Goal: Use online tool/utility

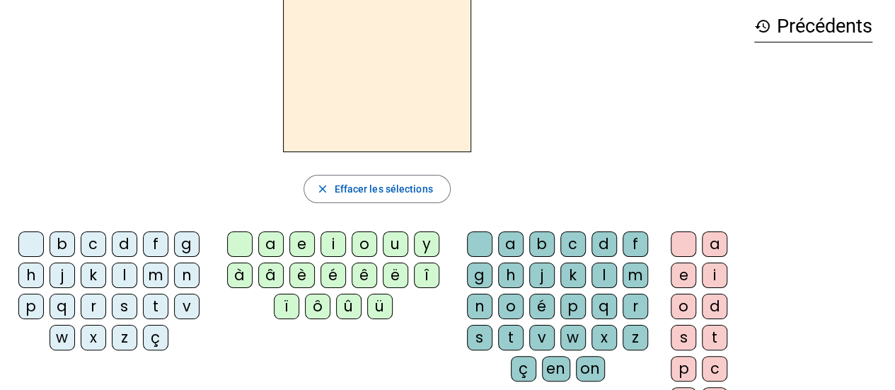
scroll to position [64, 0]
click at [361, 236] on div "o" at bounding box center [363, 243] width 25 height 25
click at [324, 247] on div "i" at bounding box center [332, 243] width 25 height 25
click at [305, 247] on div "e" at bounding box center [301, 243] width 25 height 25
click at [355, 295] on div "û" at bounding box center [348, 305] width 25 height 25
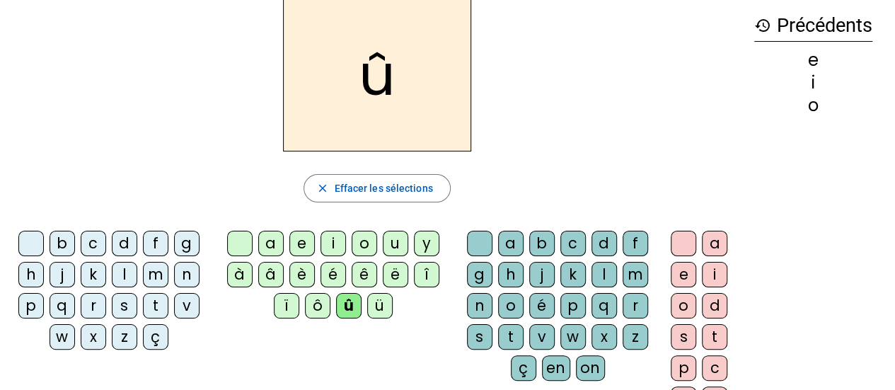
click at [570, 285] on div "k" at bounding box center [572, 274] width 25 height 25
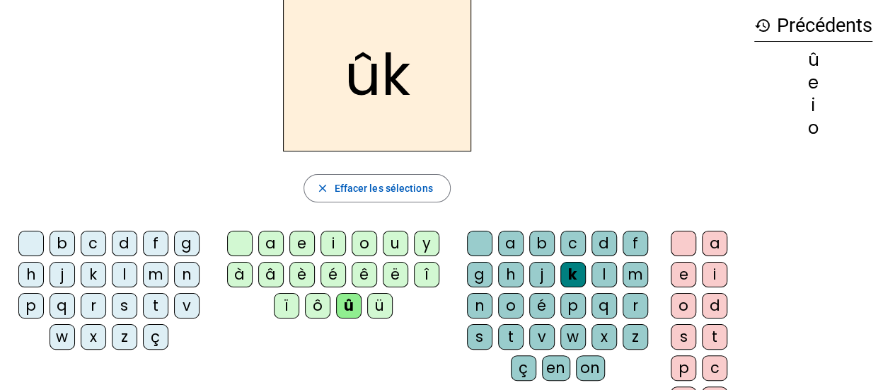
click at [666, 314] on div "a e i o d s t p c b l p x" at bounding box center [701, 340] width 71 height 218
click at [723, 283] on div "i" at bounding box center [714, 274] width 25 height 25
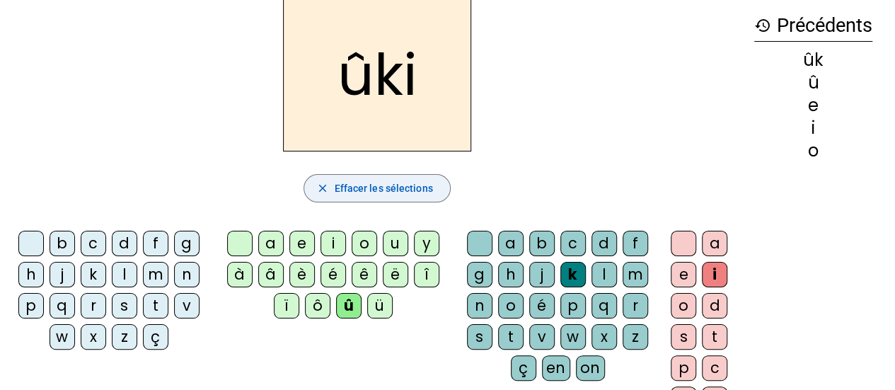
click at [375, 180] on span "Effacer les sélections" at bounding box center [383, 188] width 98 height 17
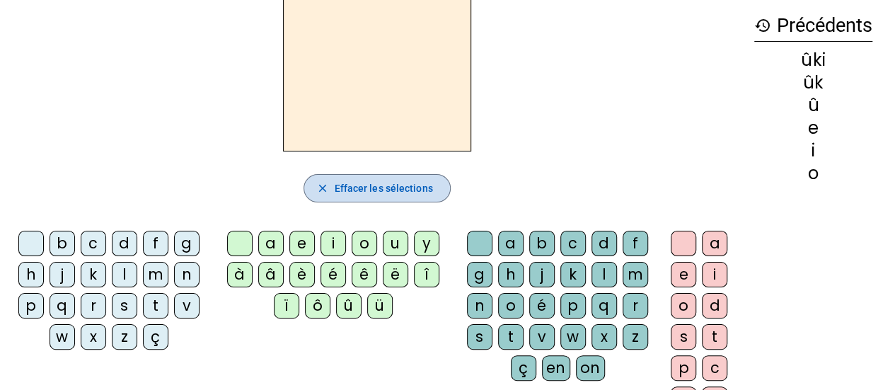
click at [375, 180] on span "Effacer les sélections" at bounding box center [383, 188] width 98 height 17
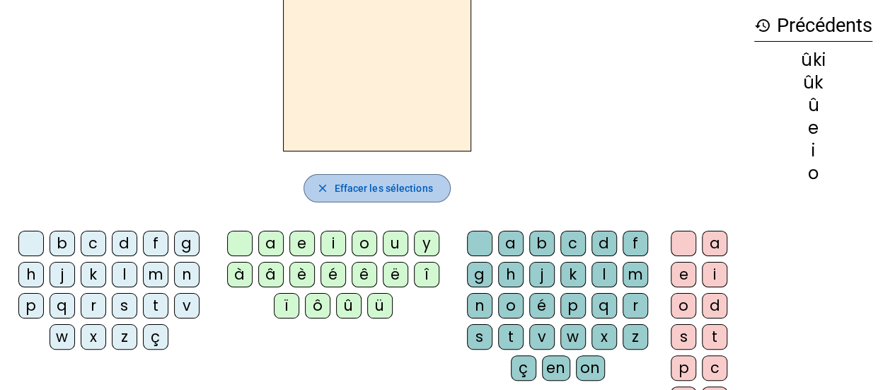
click at [375, 180] on span "Effacer les sélections" at bounding box center [383, 188] width 98 height 17
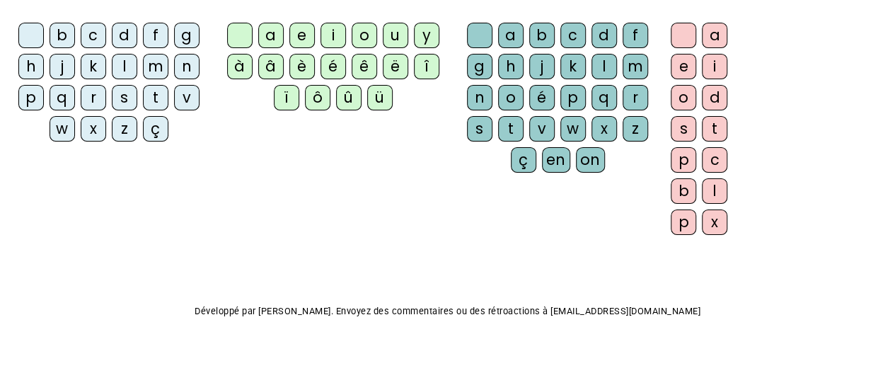
scroll to position [0, 0]
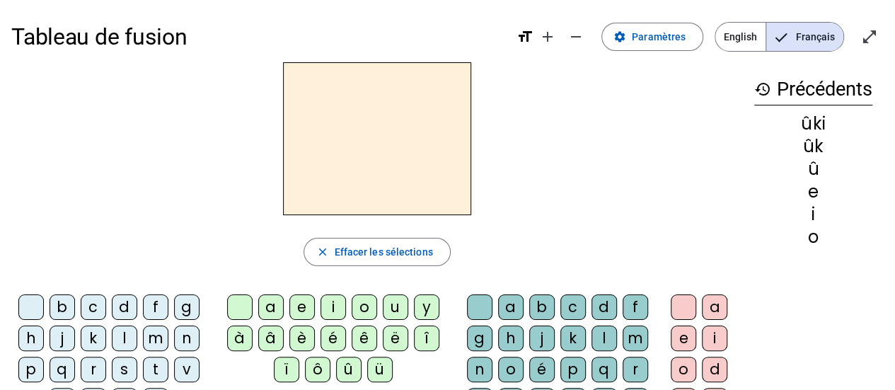
drag, startPoint x: 351, startPoint y: 170, endPoint x: 702, endPoint y: 131, distance: 353.0
click at [702, 131] on div at bounding box center [376, 138] width 731 height 153
click at [278, 303] on div "a" at bounding box center [270, 306] width 25 height 25
click at [337, 306] on div "i" at bounding box center [332, 306] width 25 height 25
click at [275, 305] on div "a" at bounding box center [270, 306] width 25 height 25
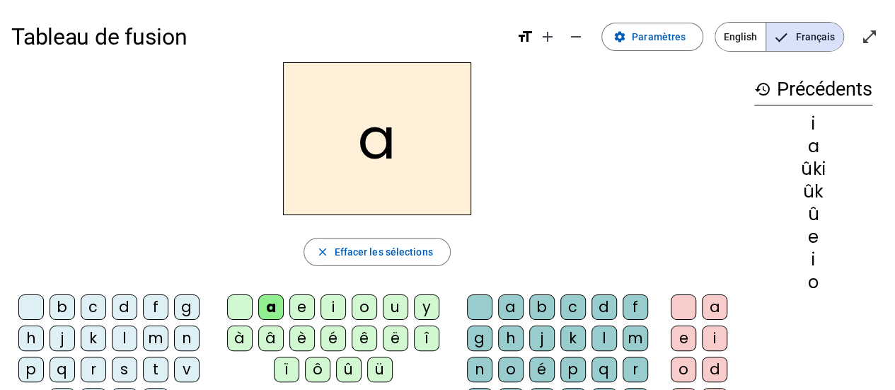
click at [332, 301] on div "i" at bounding box center [332, 306] width 25 height 25
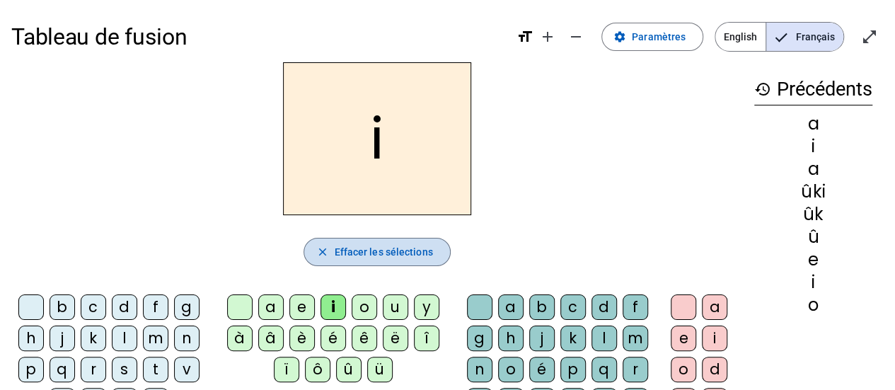
click at [367, 265] on span "button" at bounding box center [376, 252] width 145 height 34
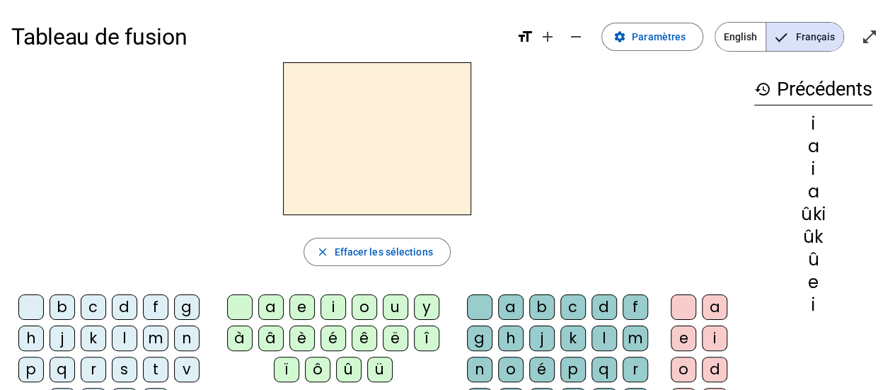
click at [65, 302] on div "b" at bounding box center [62, 306] width 25 height 25
click at [276, 310] on div "a" at bounding box center [270, 306] width 25 height 25
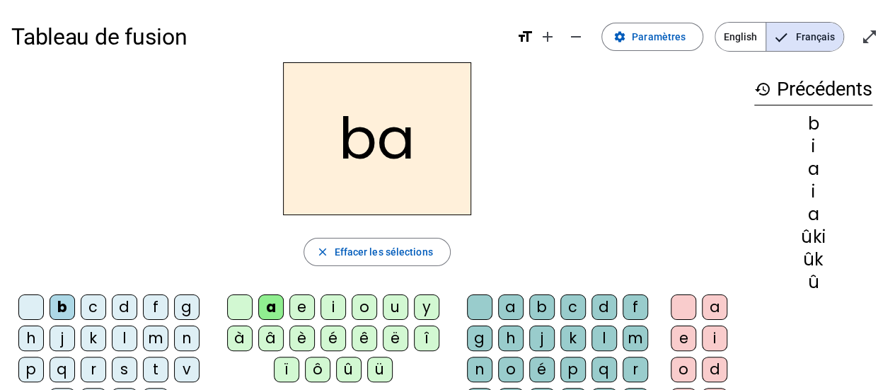
click at [577, 309] on div "c" at bounding box center [572, 306] width 25 height 25
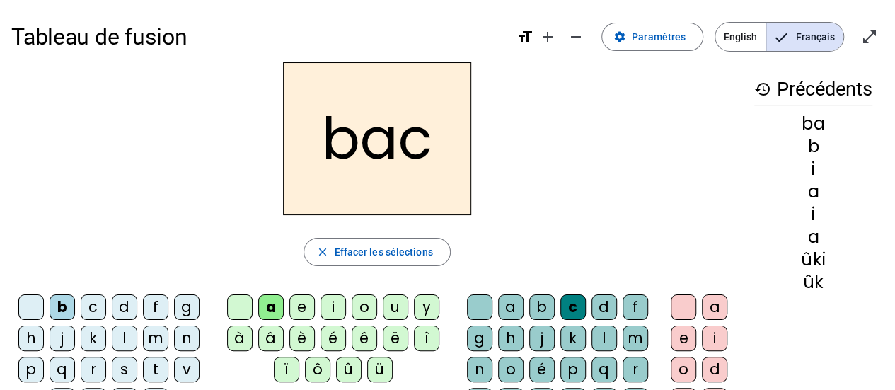
click at [415, 125] on h2 "bac" at bounding box center [377, 138] width 188 height 153
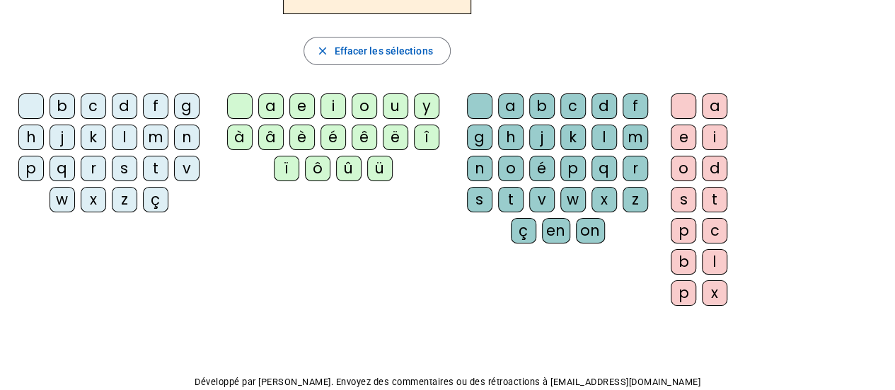
scroll to position [201, 0]
